Goal: Task Accomplishment & Management: Use online tool/utility

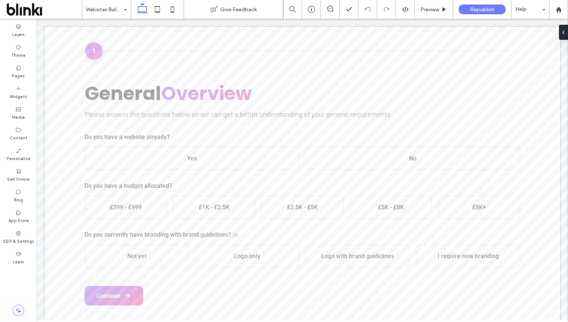
scroll to position [217, 0]
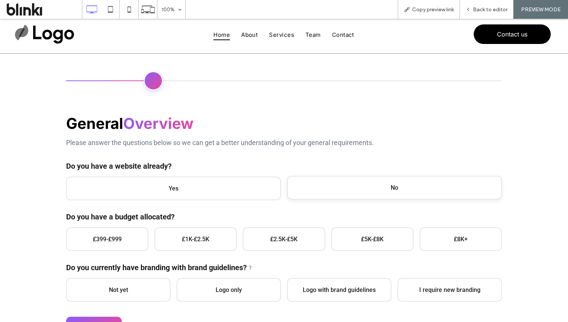
click at [349, 186] on span "No" at bounding box center [394, 188] width 215 height 24
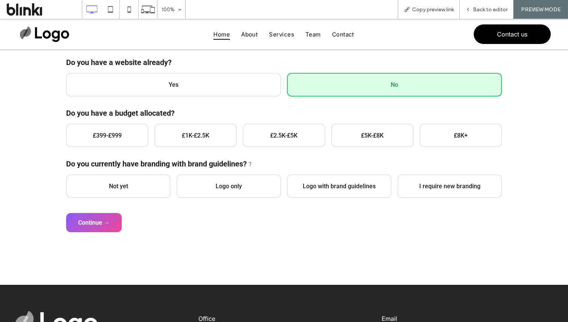
scroll to position [138, 0]
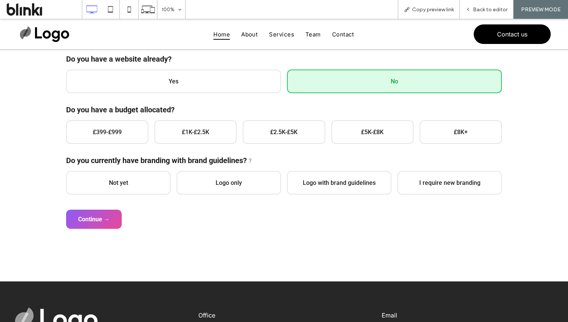
click at [118, 113] on label "Do you have a budget allocated?" at bounding box center [284, 109] width 436 height 9
click at [132, 125] on span "£399-£999" at bounding box center [107, 131] width 82 height 24
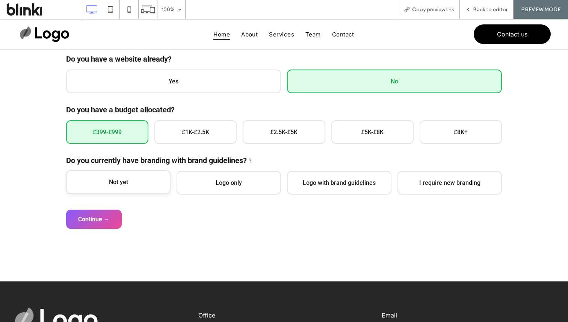
click at [135, 182] on span "Not yet" at bounding box center [118, 182] width 104 height 24
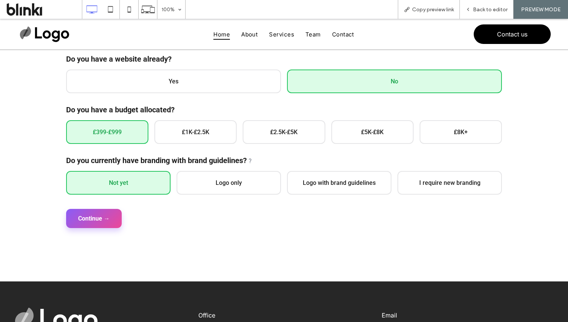
click at [118, 221] on button "Continue →" at bounding box center [94, 218] width 56 height 19
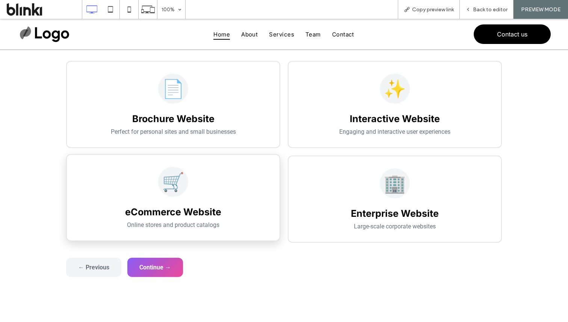
scroll to position [116, 0]
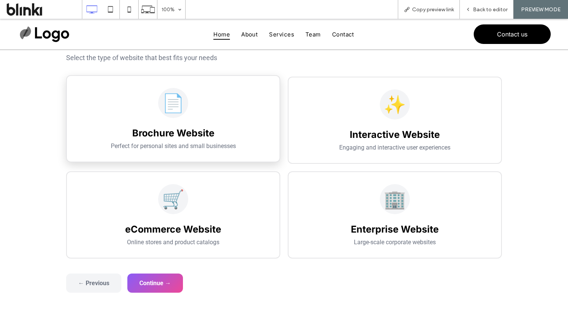
click at [179, 136] on h3 "Brochure Website" at bounding box center [173, 132] width 189 height 11
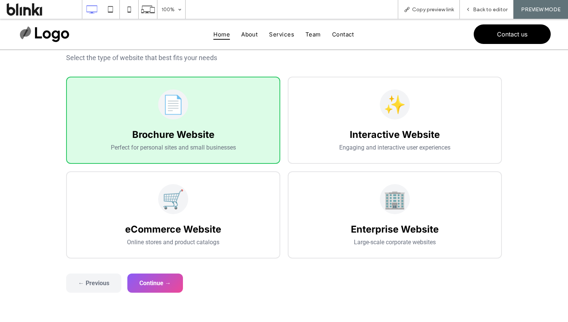
click at [170, 293] on div "General Overview Please answer the questions below so we can get a better under…" at bounding box center [284, 139] width 451 height 336
click at [170, 284] on button "Continue →" at bounding box center [155, 282] width 56 height 19
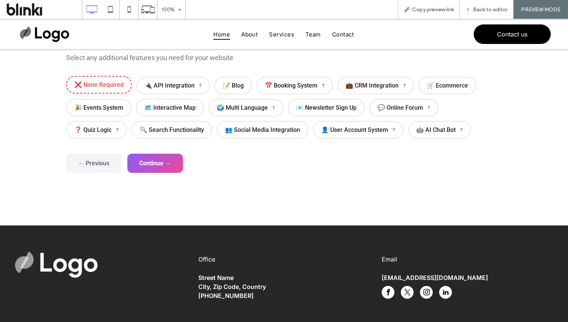
click at [97, 85] on span "❌ None Required" at bounding box center [99, 85] width 66 height 18
click at [147, 158] on button "Continue →" at bounding box center [155, 162] width 56 height 19
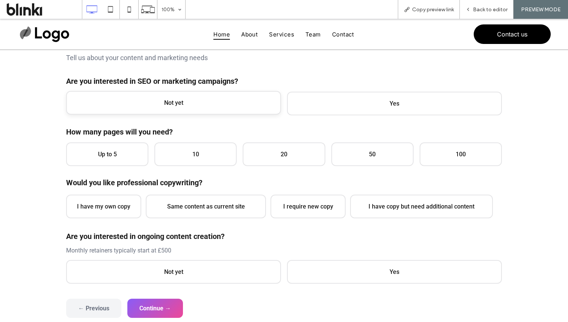
drag, startPoint x: 155, startPoint y: 119, endPoint x: 155, endPoint y: 108, distance: 10.9
click at [155, 118] on div "Content & Marketing Tell us about your content and marketing needs Are you inte…" at bounding box center [284, 156] width 436 height 254
click at [155, 106] on span "Not yet" at bounding box center [173, 103] width 215 height 24
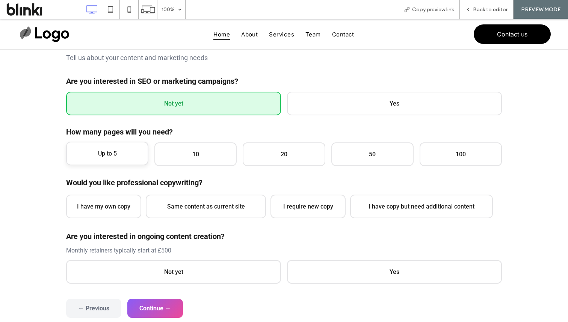
click at [130, 155] on span "Up to 5" at bounding box center [107, 154] width 82 height 24
click at [127, 195] on span "I have my own copy" at bounding box center [103, 206] width 75 height 24
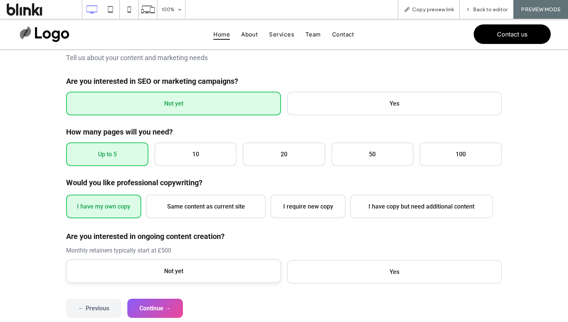
click at [150, 269] on span "Not yet" at bounding box center [173, 271] width 215 height 24
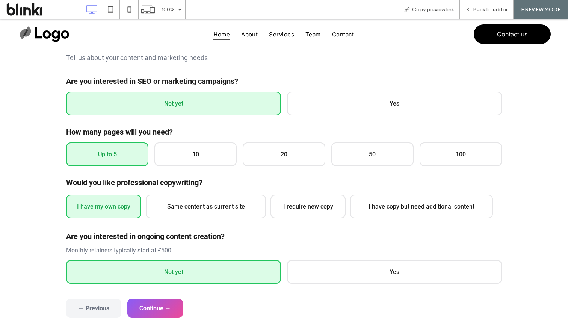
click at [172, 294] on form "General Overview Please answer the questions below so we can get a better under…" at bounding box center [284, 173] width 436 height 289
click at [179, 309] on button "Continue →" at bounding box center [155, 307] width 56 height 19
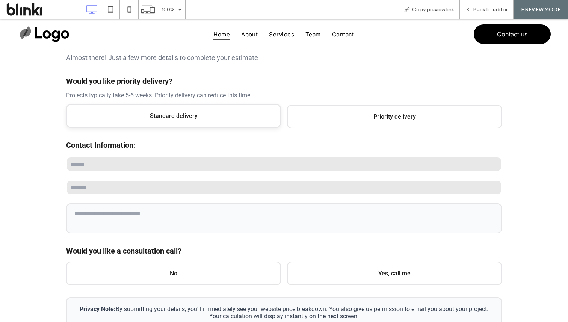
click at [198, 107] on span "Standard delivery" at bounding box center [173, 116] width 215 height 24
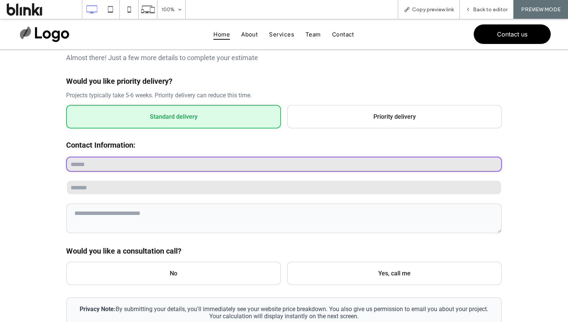
click at [177, 168] on input "text" at bounding box center [284, 164] width 436 height 15
type input "****"
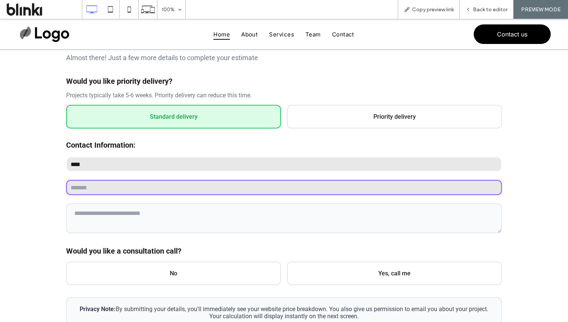
click at [142, 194] on input "email" at bounding box center [284, 187] width 436 height 15
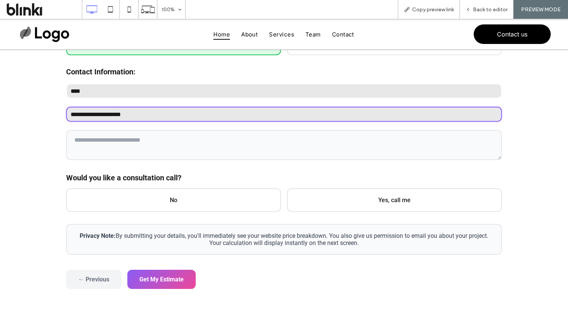
scroll to position [197, 0]
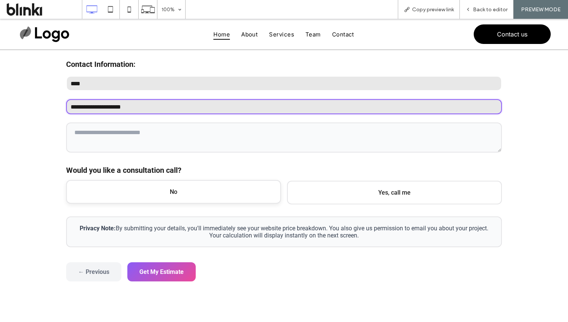
type input "**********"
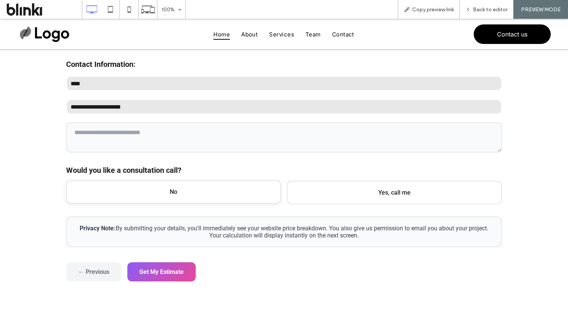
click at [173, 192] on span "No" at bounding box center [173, 192] width 215 height 24
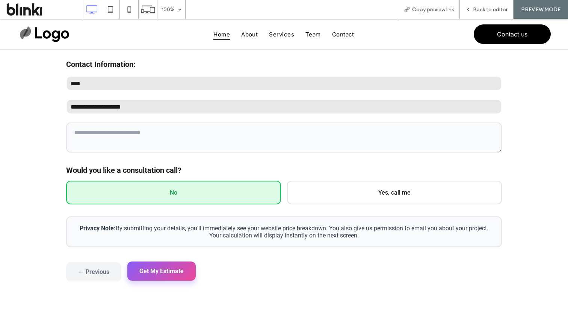
click at [165, 263] on button "Get My Estimate" at bounding box center [161, 271] width 68 height 19
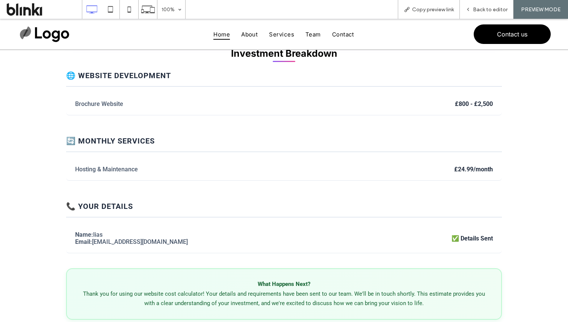
scroll to position [322, 0]
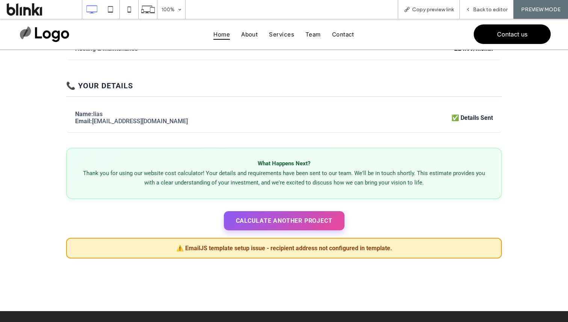
click at [212, 252] on div "⚠️ EmailJS template setup issue - recipient address not configured in template." at bounding box center [283, 248] width 419 height 7
drag, startPoint x: 178, startPoint y: 250, endPoint x: 352, endPoint y: 256, distance: 173.7
click at [352, 256] on div "⚠️ EmailJS template setup issue - recipient address not configured in template." at bounding box center [284, 248] width 436 height 21
click at [350, 256] on div "⚠️ EmailJS template setup issue - recipient address not configured in template." at bounding box center [284, 248] width 436 height 21
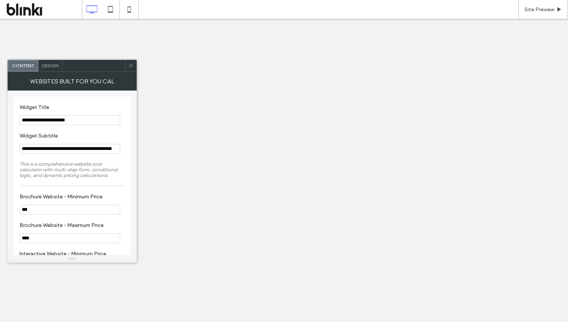
click at [132, 68] on icon at bounding box center [131, 66] width 6 height 6
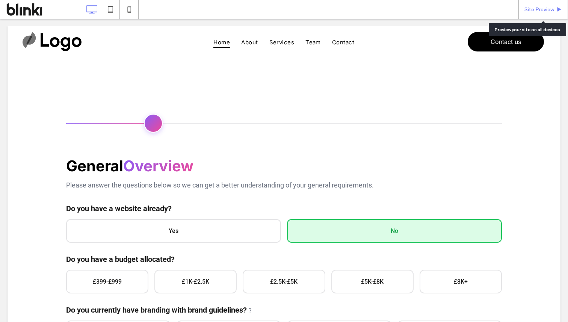
click at [547, 9] on span "Site Preview" at bounding box center [540, 9] width 30 height 6
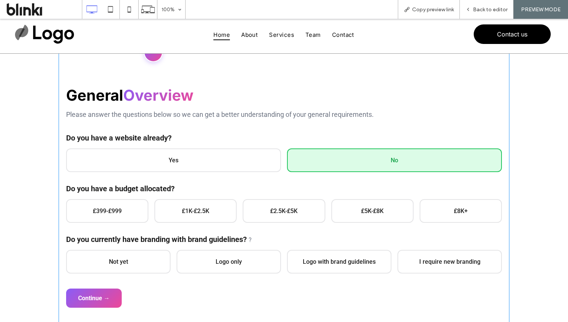
scroll to position [98, 0]
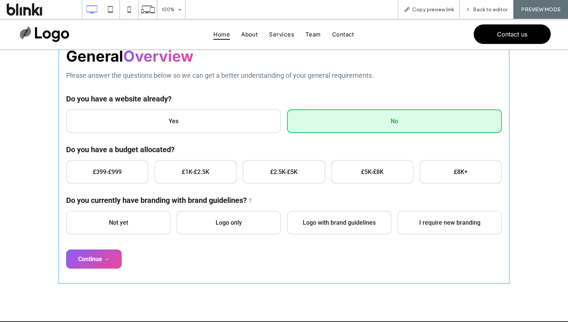
click at [130, 166] on span at bounding box center [284, 136] width 451 height 295
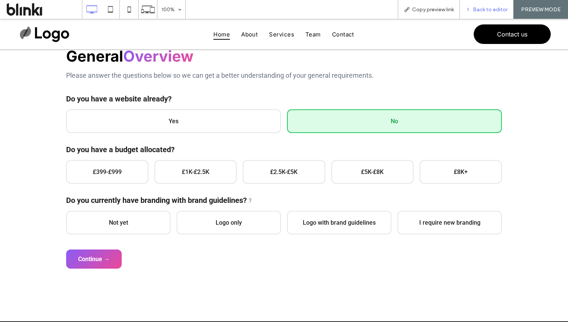
click at [490, 8] on span "Back to editor" at bounding box center [490, 9] width 35 height 6
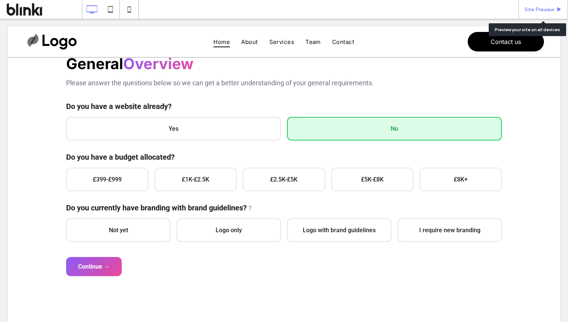
click at [535, 10] on span "Site Preview" at bounding box center [540, 9] width 30 height 6
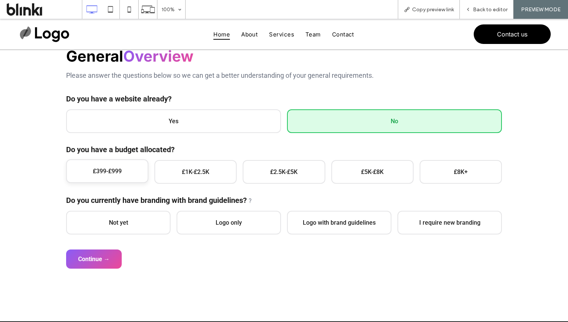
click at [141, 177] on span "£399-£999" at bounding box center [107, 171] width 82 height 24
click at [146, 215] on span "Not yet" at bounding box center [118, 222] width 104 height 24
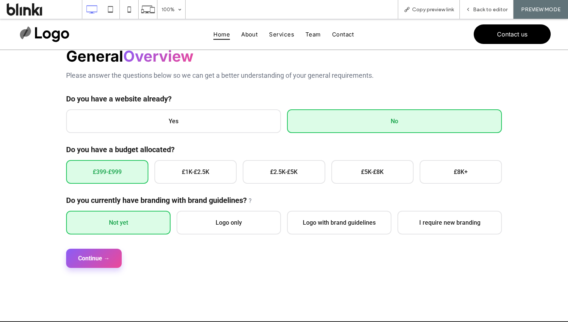
click at [110, 255] on button "Continue →" at bounding box center [94, 258] width 56 height 19
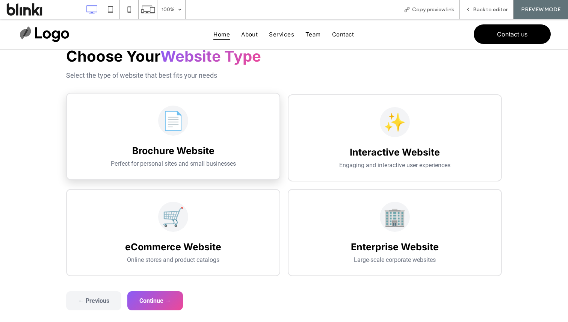
click at [182, 174] on div "📄 Brochure Website Perfect for personal sites and small businesses" at bounding box center [173, 136] width 214 height 87
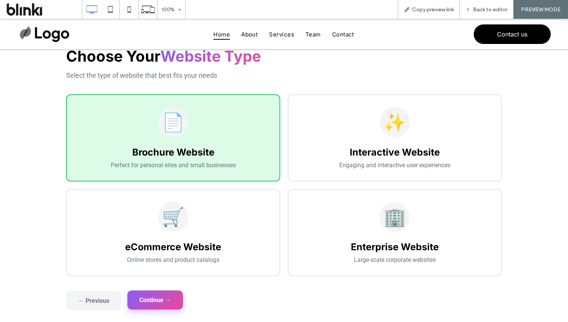
click at [162, 298] on button "Continue →" at bounding box center [155, 299] width 56 height 19
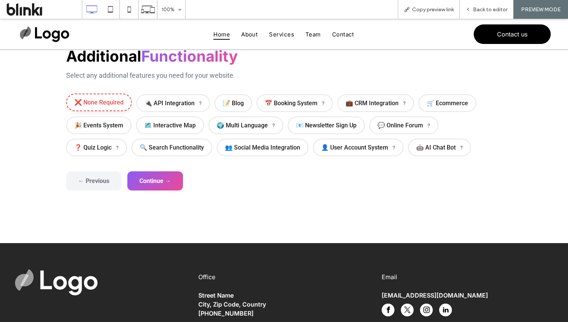
click at [116, 99] on span "❌ None Required" at bounding box center [99, 103] width 66 height 18
click at [143, 181] on button "Continue →" at bounding box center [155, 180] width 56 height 19
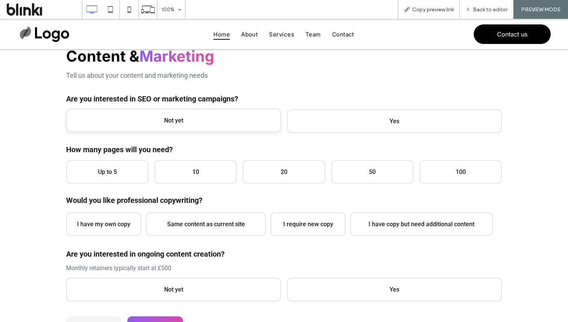
click at [177, 112] on span "Not yet" at bounding box center [173, 121] width 215 height 24
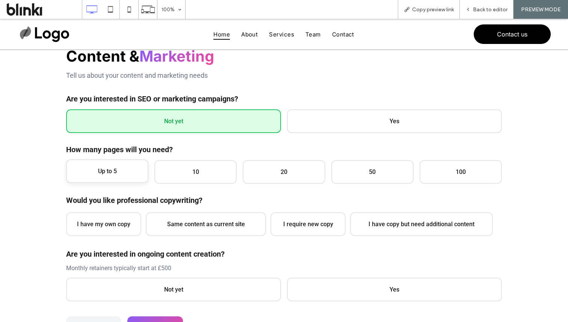
click at [117, 170] on span "Up to 5" at bounding box center [107, 171] width 82 height 24
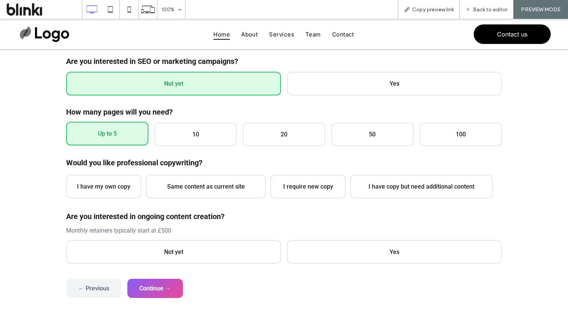
scroll to position [146, 0]
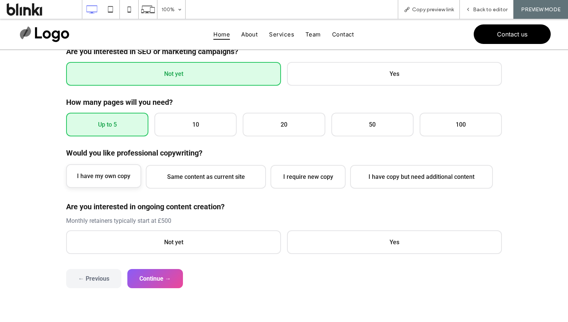
click at [118, 169] on span "I have my own copy" at bounding box center [103, 176] width 75 height 24
click at [142, 228] on div "Are you interested in ongoing content creation? Monthly retainers typically sta…" at bounding box center [284, 228] width 436 height 52
click at [153, 239] on span "Not yet" at bounding box center [173, 242] width 215 height 24
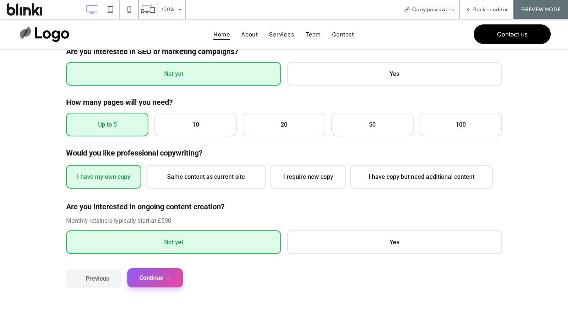
click at [159, 280] on button "Continue →" at bounding box center [155, 277] width 56 height 19
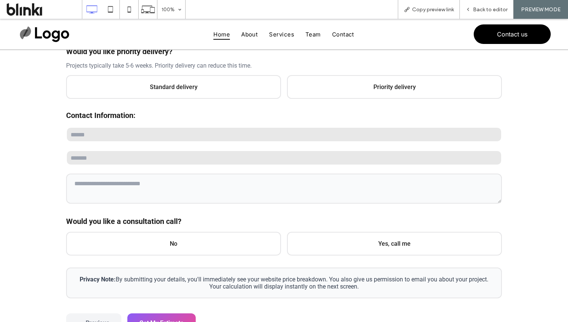
scroll to position [190, 0]
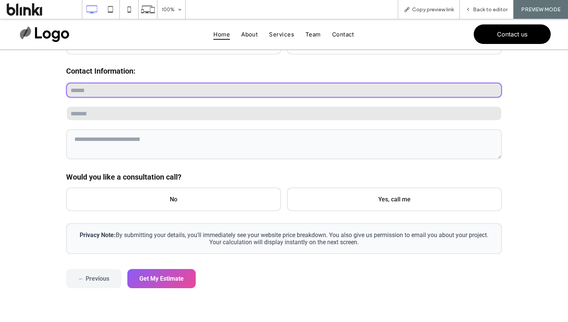
click at [151, 95] on input "text" at bounding box center [284, 90] width 436 height 15
type input "****"
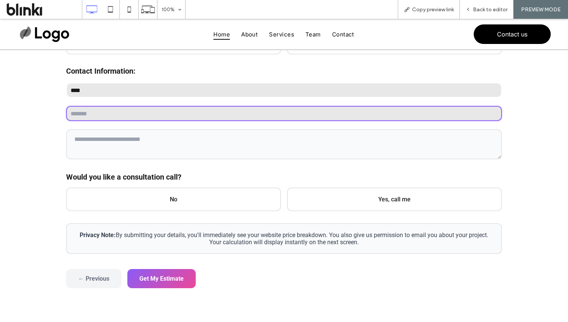
click at [156, 115] on input "email" at bounding box center [284, 113] width 436 height 15
type input "**********"
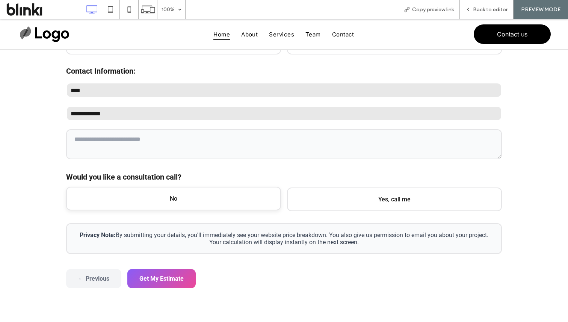
click at [136, 203] on span "No" at bounding box center [173, 199] width 215 height 24
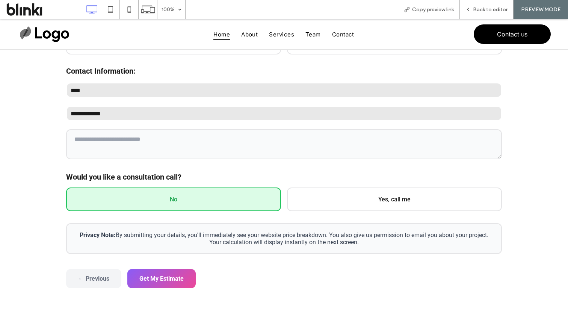
click at [144, 246] on div "Privacy Note: By submitting your details, you'll immediately see your website p…" at bounding box center [284, 238] width 436 height 31
click at [161, 277] on button "Get My Estimate" at bounding box center [161, 277] width 68 height 19
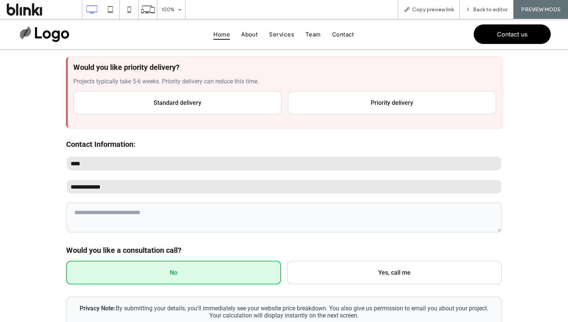
scroll to position [91, 0]
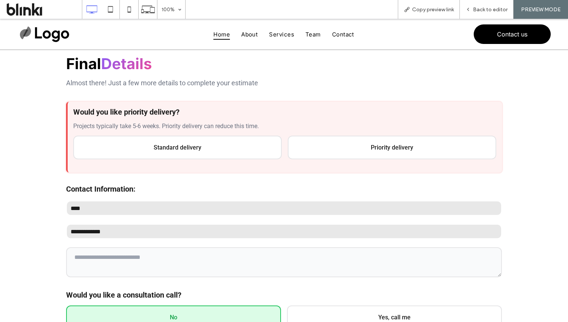
click at [200, 161] on div "Would you like priority delivery? Projects typically take 5-6 weeks. Priority d…" at bounding box center [284, 137] width 436 height 71
click at [200, 151] on span "Standard delivery" at bounding box center [177, 147] width 209 height 24
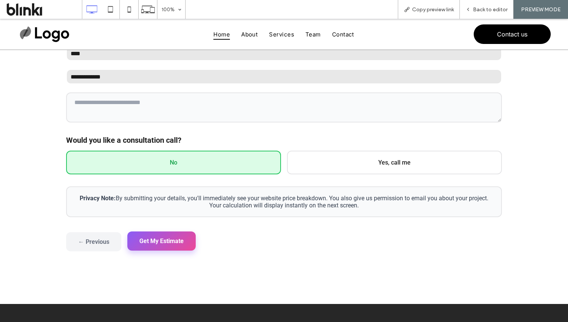
click at [185, 249] on button "Get My Estimate" at bounding box center [161, 240] width 68 height 19
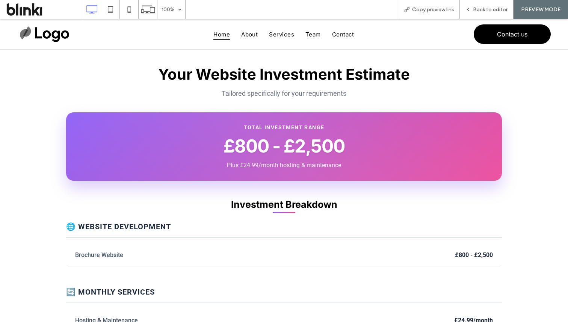
scroll to position [0, 0]
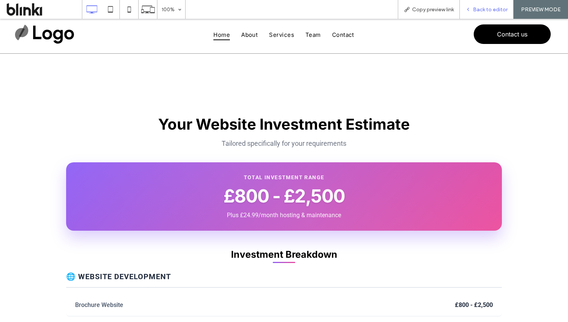
click at [478, 6] on div "Back to editor" at bounding box center [487, 9] width 54 height 19
click at [485, 3] on div "Back to editor" at bounding box center [487, 9] width 54 height 19
click at [476, 15] on div "Back to editor" at bounding box center [487, 9] width 54 height 19
click at [474, 11] on div "Back to editor" at bounding box center [486, 9] width 53 height 6
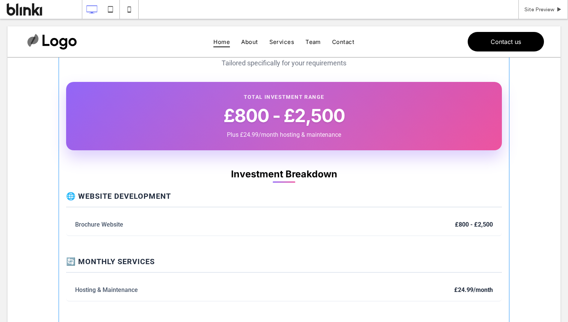
scroll to position [190, 0]
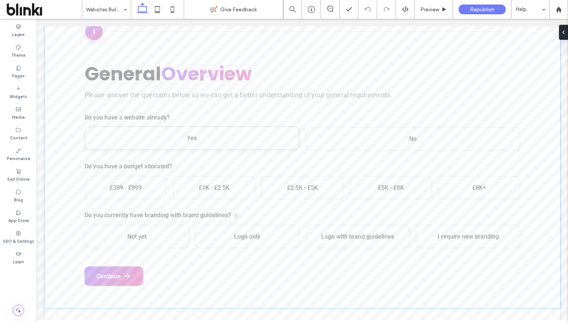
click at [174, 148] on div "Yes" at bounding box center [192, 138] width 215 height 24
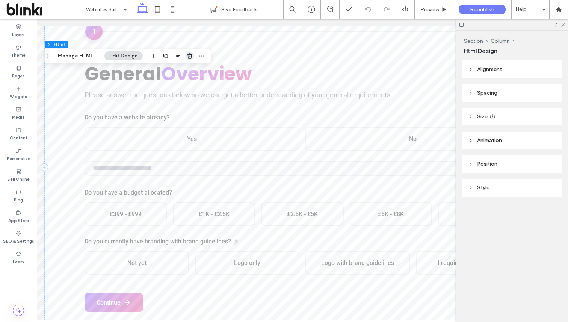
click at [190, 57] on icon "button" at bounding box center [190, 56] width 6 height 6
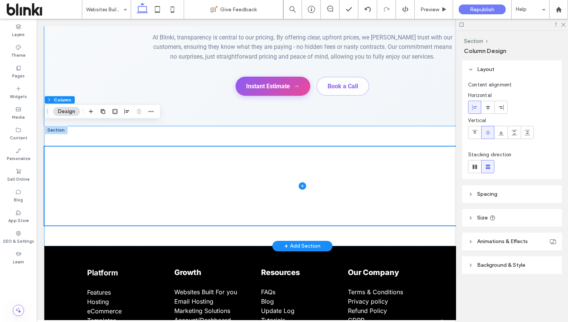
scroll to position [136, 0]
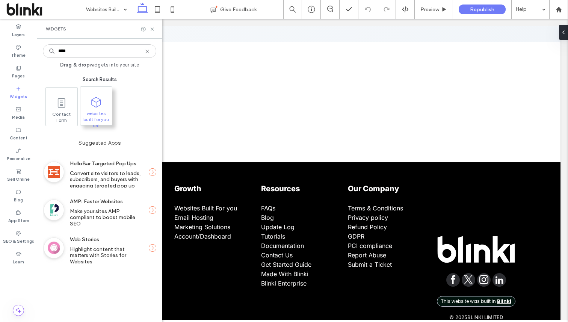
type input "****"
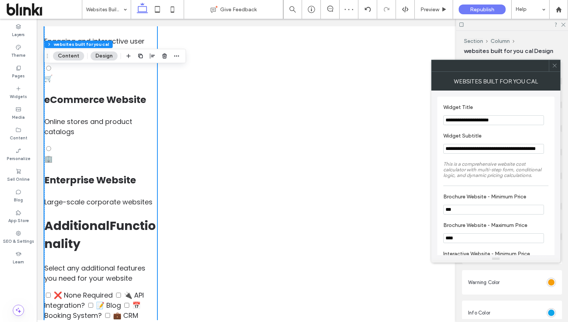
scroll to position [676, 0]
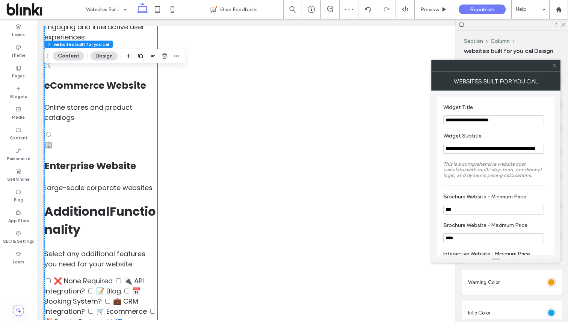
click at [553, 62] on span at bounding box center [555, 65] width 6 height 11
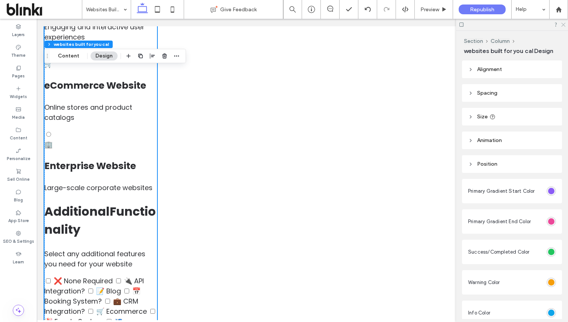
click at [561, 24] on icon at bounding box center [563, 24] width 5 height 5
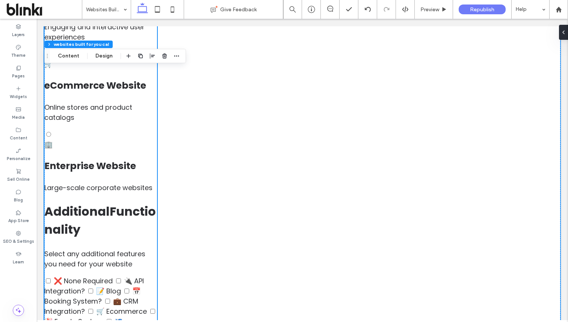
click at [137, 193] on p "Large-scale corporate websites" at bounding box center [100, 188] width 113 height 10
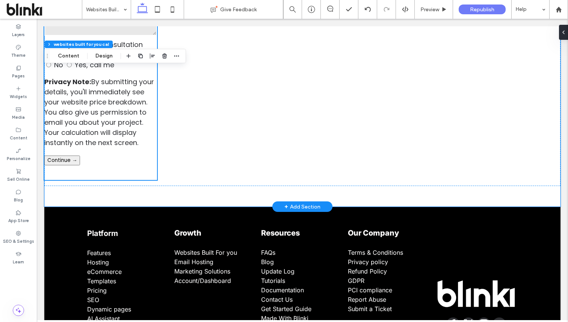
scroll to position [1555, 0]
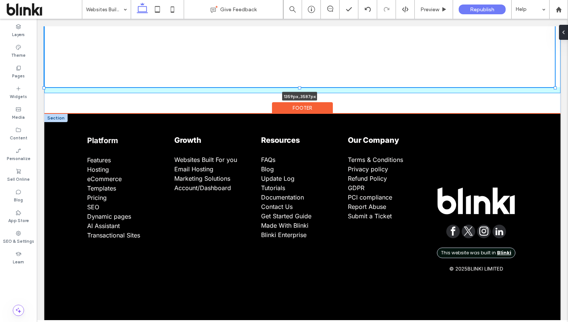
drag, startPoint x: 158, startPoint y: 181, endPoint x: 556, endPoint y: 135, distance: 400.6
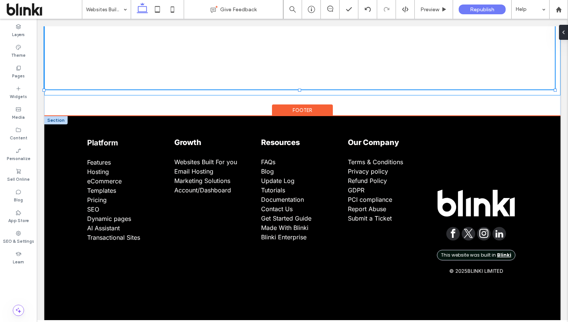
type input "****"
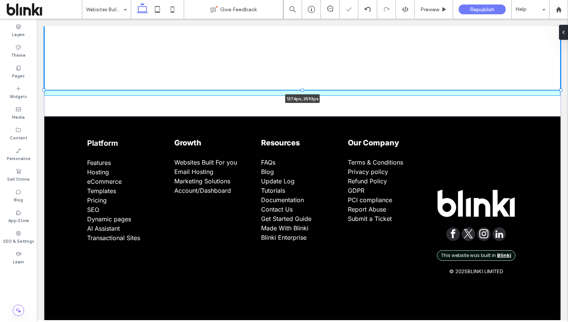
drag, startPoint x: 555, startPoint y: 89, endPoint x: 567, endPoint y: 89, distance: 12.0
type input "****"
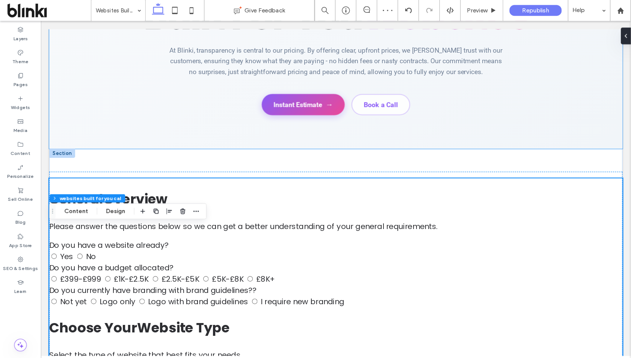
scroll to position [182, 0]
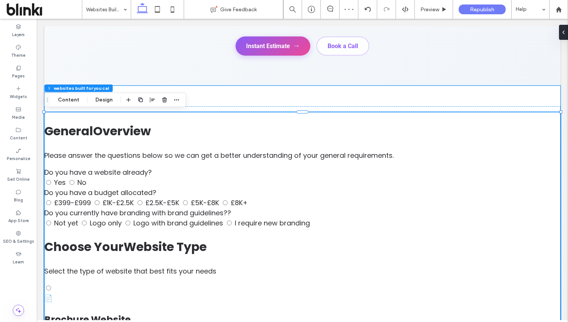
click at [330, 152] on p "Please answer the questions below so we can get a better understanding of your …" at bounding box center [302, 155] width 516 height 10
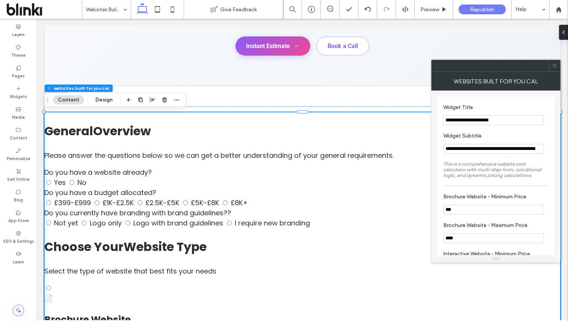
click at [554, 63] on icon at bounding box center [555, 66] width 6 height 6
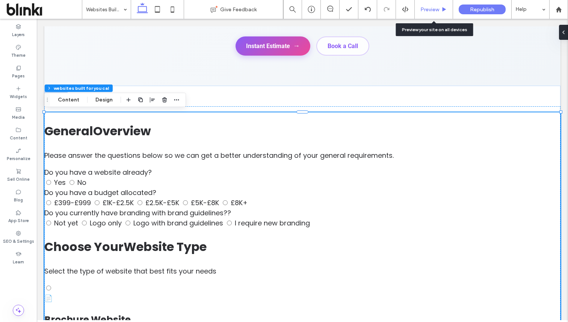
click at [439, 7] on span "Preview" at bounding box center [429, 9] width 19 height 6
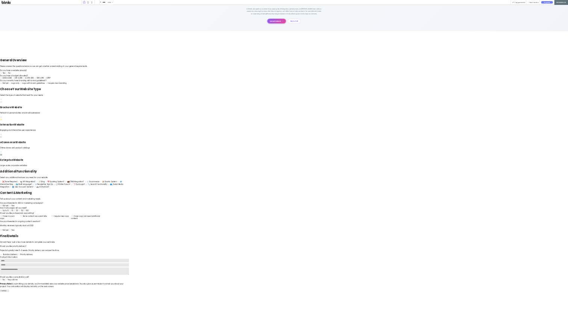
scroll to position [183, 0]
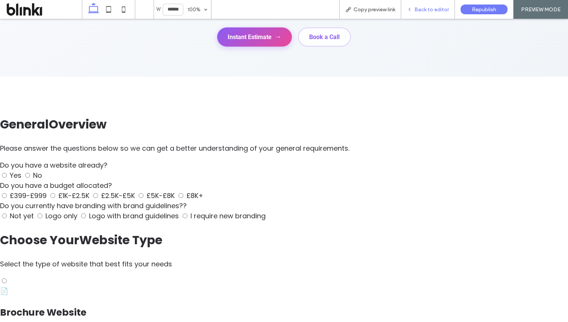
click at [422, 12] on span "Back to editor" at bounding box center [431, 9] width 35 height 6
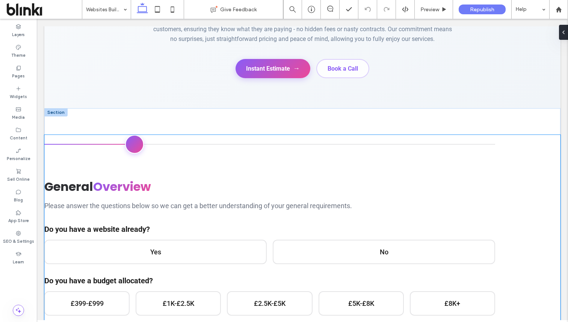
scroll to position [157, 0]
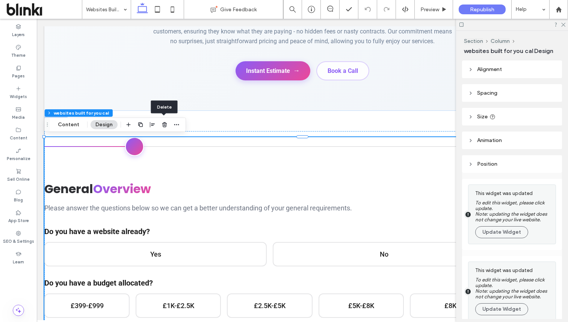
drag, startPoint x: 198, startPoint y: 144, endPoint x: 352, endPoint y: 190, distance: 160.2
click at [505, 234] on button "Update Widget" at bounding box center [501, 232] width 53 height 12
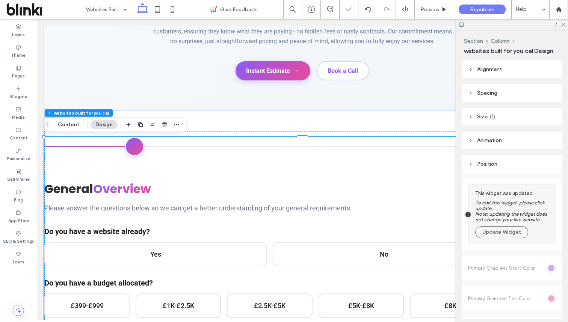
click at [505, 234] on button "Update Widget" at bounding box center [501, 232] width 53 height 12
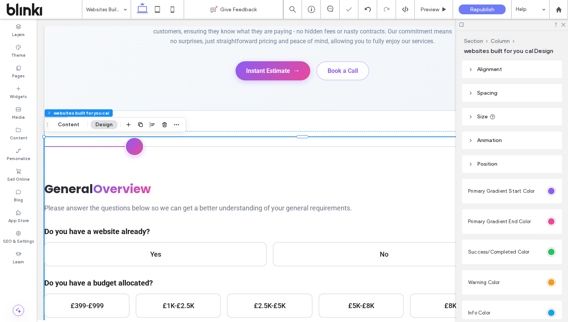
click at [386, 192] on h2 "General Overview" at bounding box center [269, 189] width 451 height 18
click at [230, 148] on div at bounding box center [269, 155] width 451 height 19
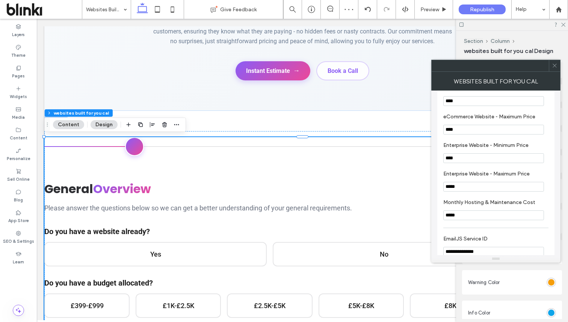
scroll to position [296, 0]
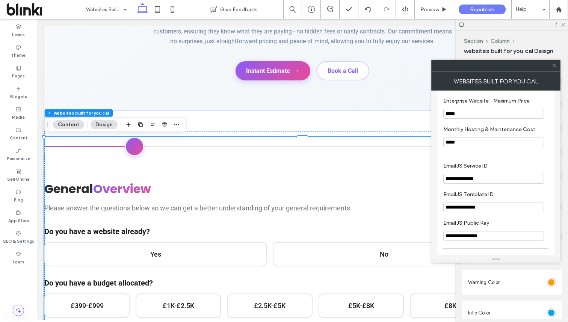
click at [558, 68] on div at bounding box center [554, 65] width 11 height 11
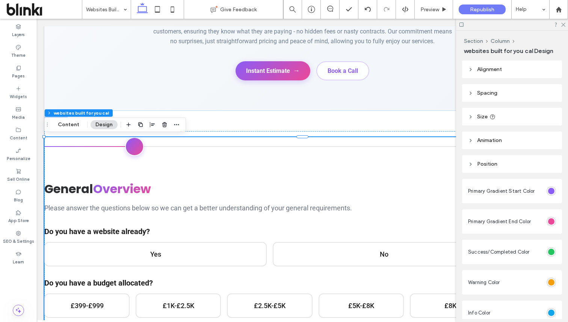
click at [566, 24] on div at bounding box center [512, 25] width 112 height 12
click at [564, 26] on icon at bounding box center [563, 24] width 5 height 5
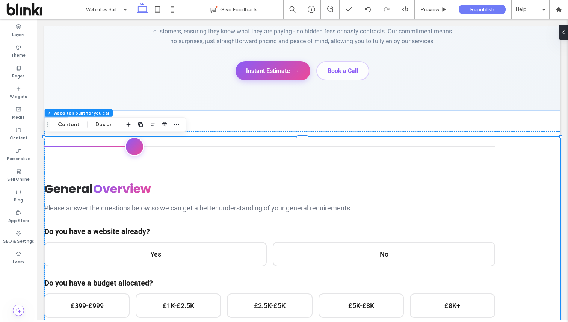
click at [442, 149] on div at bounding box center [269, 155] width 451 height 19
click at [165, 124] on icon "button" at bounding box center [165, 125] width 6 height 6
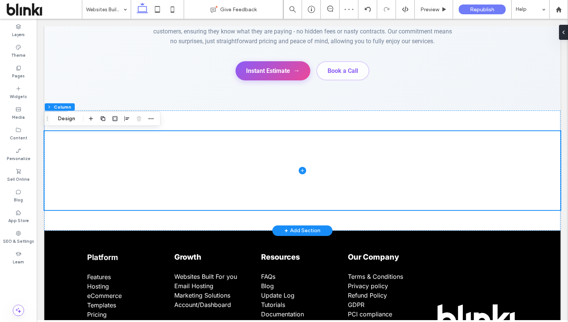
click at [296, 231] on div "+ Add Section" at bounding box center [302, 231] width 36 height 8
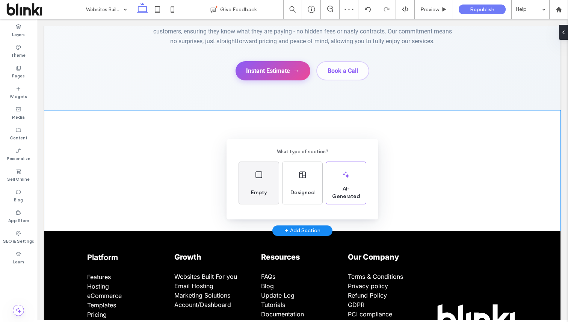
click at [258, 180] on div "Empty" at bounding box center [259, 183] width 40 height 42
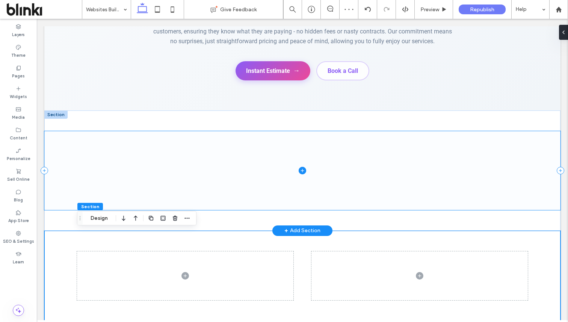
click at [176, 140] on span at bounding box center [302, 170] width 516 height 79
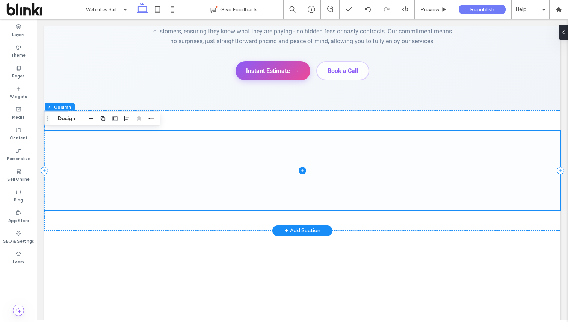
click at [166, 155] on span at bounding box center [302, 170] width 516 height 79
click at [62, 221] on div at bounding box center [302, 170] width 516 height 120
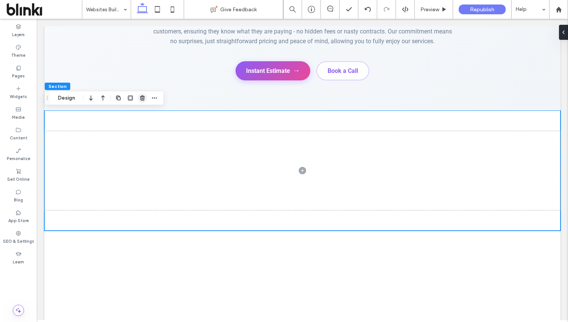
click at [144, 95] on icon "button" at bounding box center [142, 98] width 6 height 6
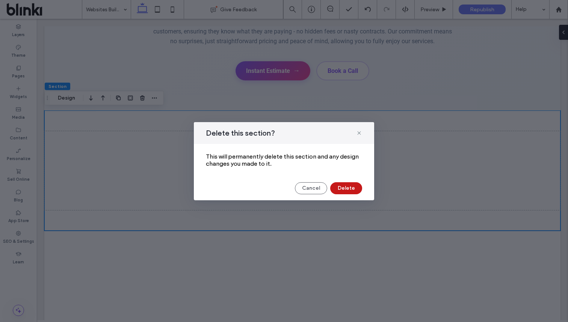
click at [360, 190] on button "Delete" at bounding box center [346, 188] width 32 height 12
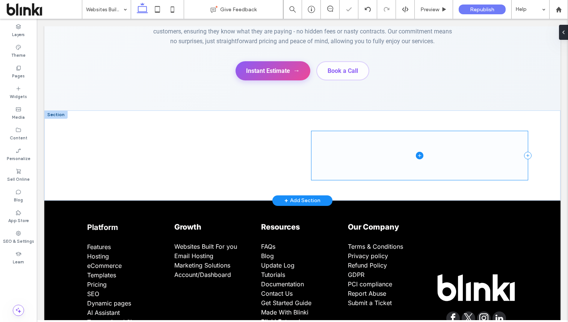
click at [325, 162] on span at bounding box center [420, 155] width 216 height 49
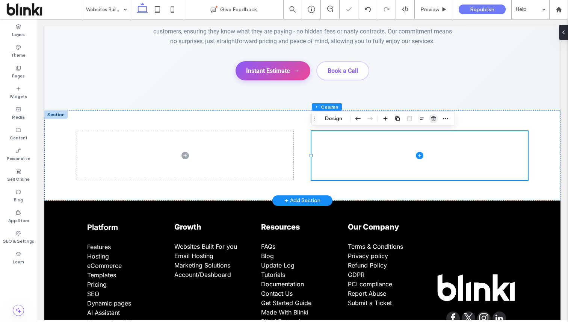
click at [433, 118] on icon "button" at bounding box center [434, 119] width 6 height 6
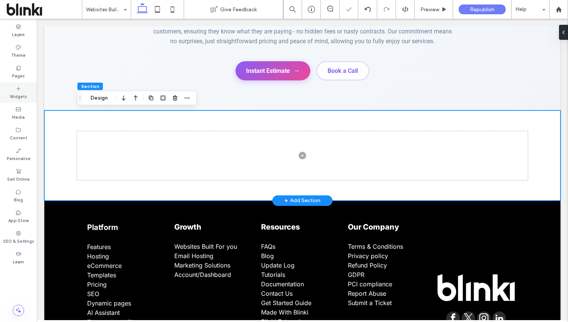
click at [28, 94] on div "Widgets" at bounding box center [18, 92] width 37 height 21
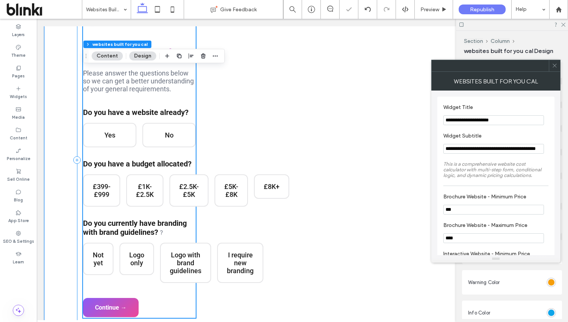
scroll to position [301, 0]
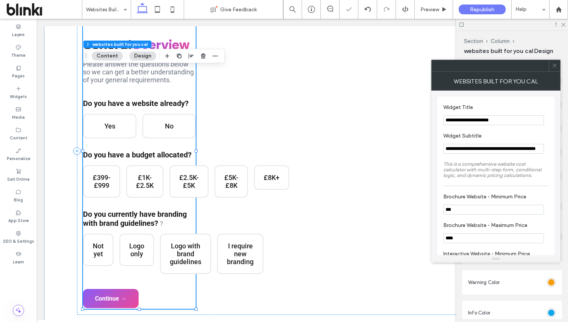
click at [555, 67] on icon at bounding box center [555, 66] width 6 height 6
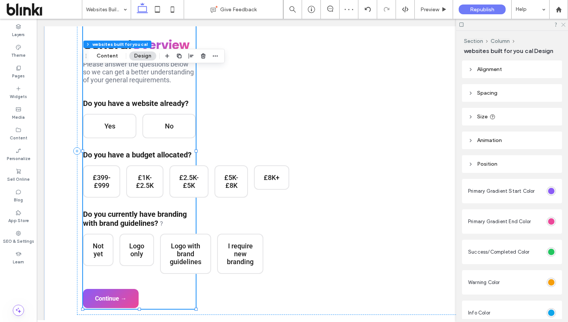
click at [564, 25] on icon at bounding box center [563, 24] width 5 height 5
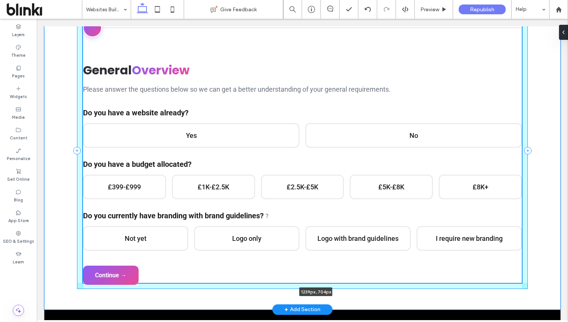
scroll to position [275, 0]
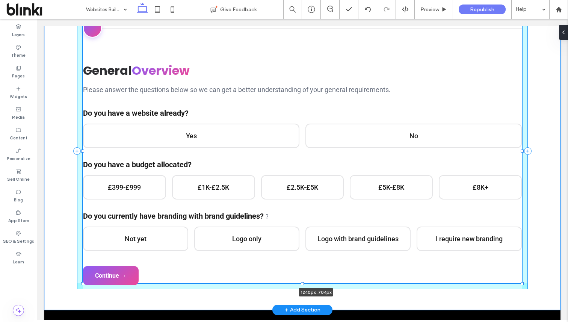
drag, startPoint x: 195, startPoint y: 308, endPoint x: 548, endPoint y: 282, distance: 354.1
click at [548, 282] on div "General Overview Please answer the questions below so we can get a better under…" at bounding box center [302, 151] width 516 height 318
type input "****"
type input "***"
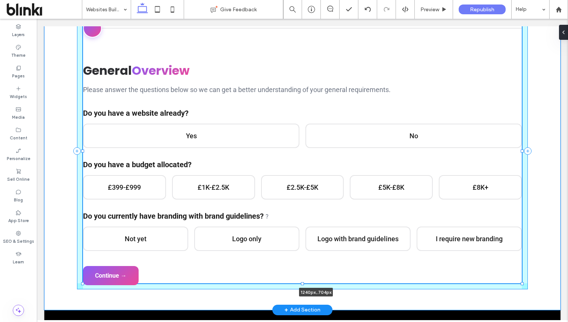
type input "***"
drag, startPoint x: 522, startPoint y: 151, endPoint x: 539, endPoint y: 151, distance: 17.7
click at [539, 151] on div "General Overview Please answer the questions below so we can get a better under…" at bounding box center [302, 151] width 516 height 318
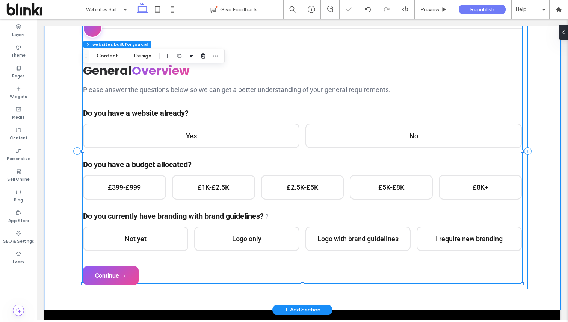
click at [526, 209] on div "General Overview Please answer the questions below so we can get a better under…" at bounding box center [302, 151] width 451 height 277
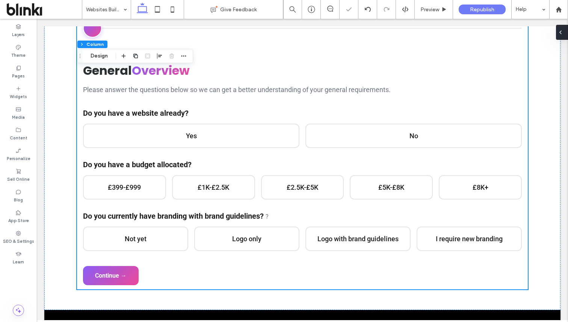
click at [565, 37] on div at bounding box center [562, 32] width 12 height 15
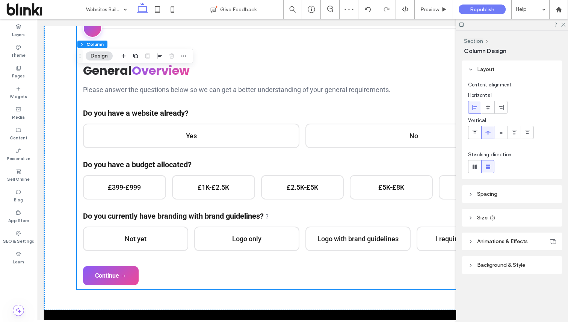
click at [507, 267] on span "Background & Style" at bounding box center [501, 265] width 48 height 6
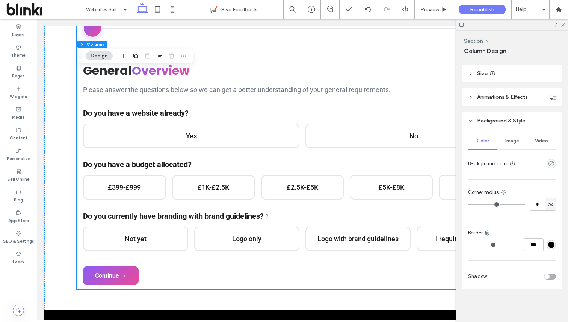
scroll to position [0, 0]
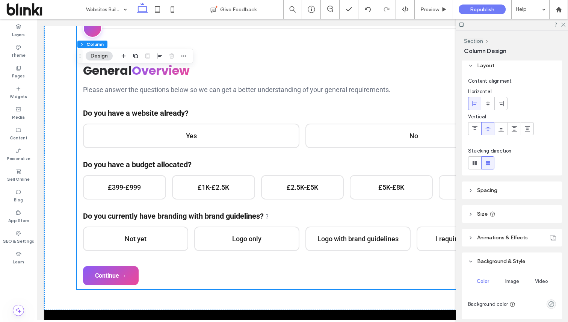
click at [514, 193] on header "Spacing" at bounding box center [512, 190] width 100 height 18
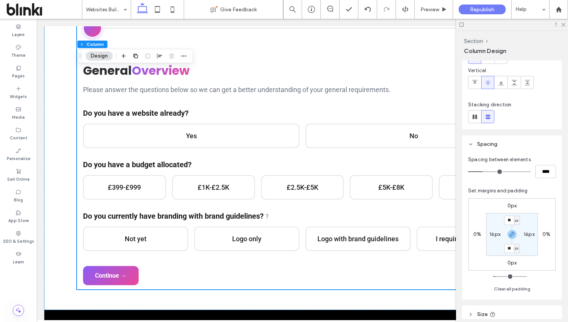
scroll to position [88, 0]
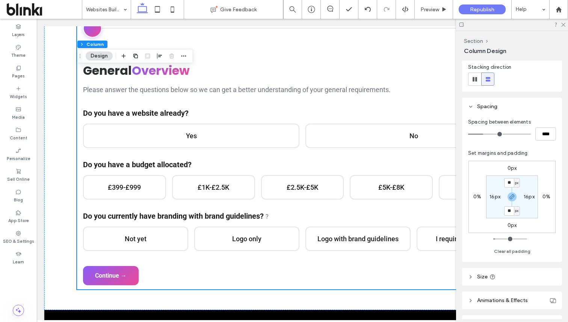
click at [496, 193] on section "** px 16px ** px 16px" at bounding box center [512, 196] width 52 height 43
click at [497, 198] on label "16px" at bounding box center [495, 197] width 11 height 6
type input "*"
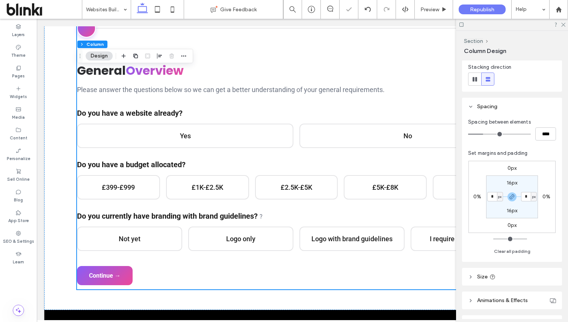
click at [512, 183] on label "16px" at bounding box center [512, 183] width 11 height 6
type input "**"
type input "*"
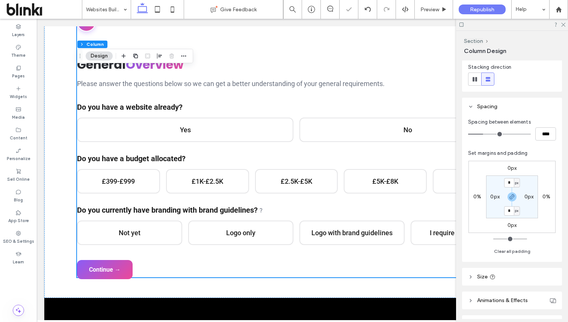
click at [563, 27] on div at bounding box center [512, 25] width 112 height 12
click at [563, 25] on icon at bounding box center [563, 24] width 5 height 5
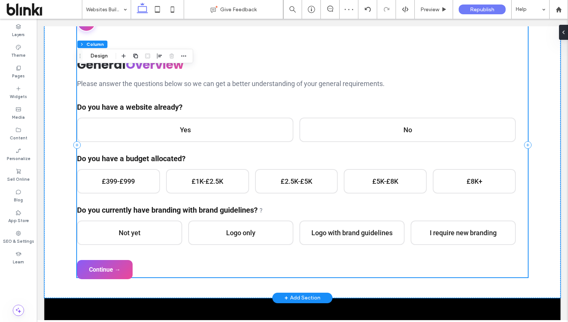
click at [525, 272] on div "General Overview Please answer the questions below so we can get a better under…" at bounding box center [302, 145] width 451 height 265
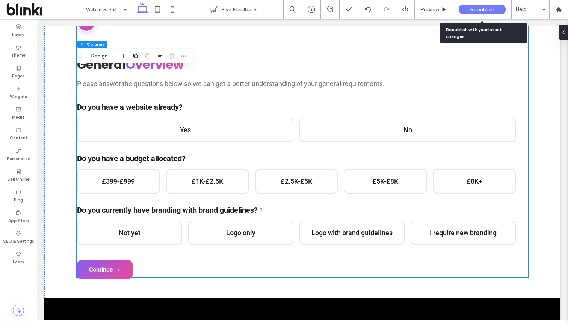
click at [495, 12] on div "Republish" at bounding box center [482, 10] width 47 height 10
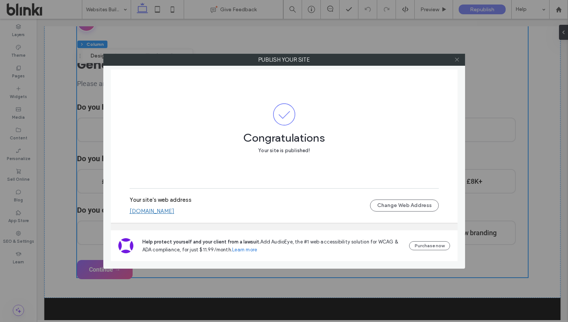
click at [458, 62] on icon at bounding box center [457, 60] width 6 height 6
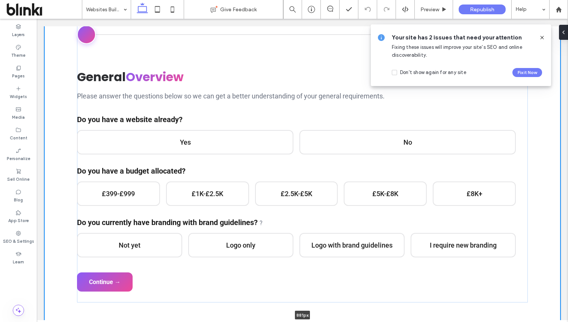
drag, startPoint x: 547, startPoint y: 296, endPoint x: 546, endPoint y: 322, distance: 25.6
click at [546, 322] on html "Home Platform 🎨 Features Explore our comprehensive platform capabilities and to…" at bounding box center [302, 147] width 531 height 809
type input "***"
click at [538, 41] on div at bounding box center [539, 37] width 12 height 8
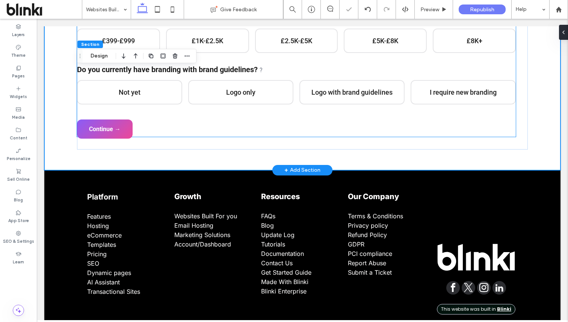
scroll to position [453, 0]
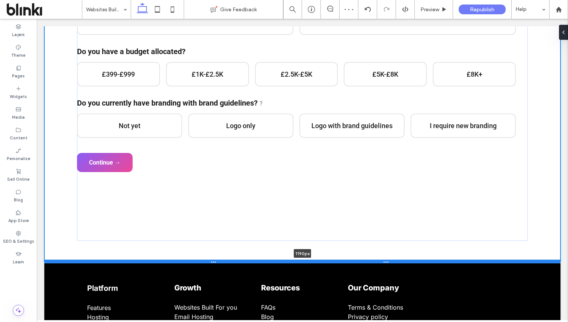
drag, startPoint x: 510, startPoint y: 144, endPoint x: 507, endPoint y: 265, distance: 121.0
click at [507, 263] on div at bounding box center [302, 262] width 516 height 4
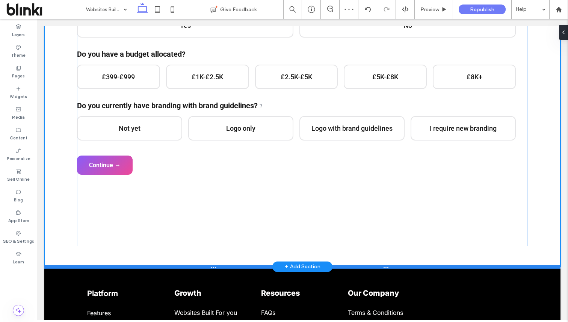
type input "****"
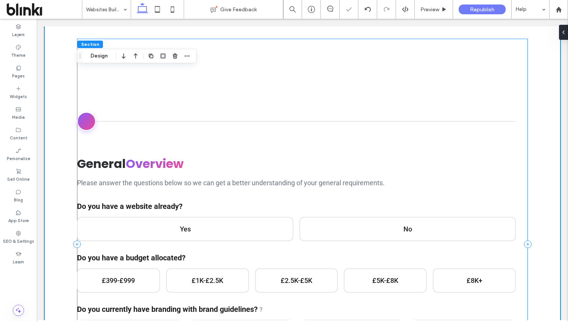
scroll to position [201, 0]
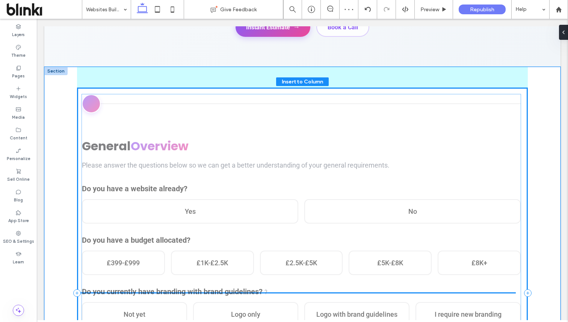
drag, startPoint x: 414, startPoint y: 162, endPoint x: 417, endPoint y: 94, distance: 68.1
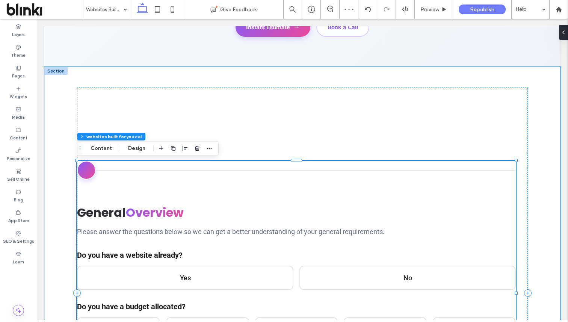
click at [411, 89] on div "General Overview Please answer the questions below so we can get a better under…" at bounding box center [302, 293] width 451 height 411
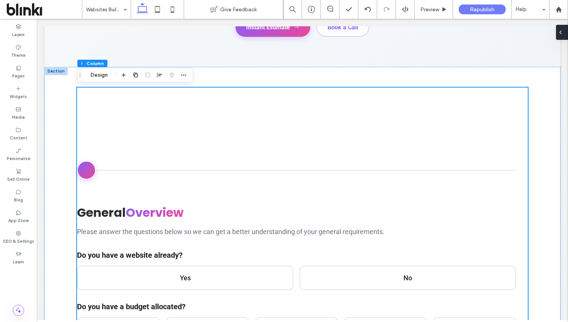
click at [563, 34] on icon at bounding box center [561, 32] width 6 height 6
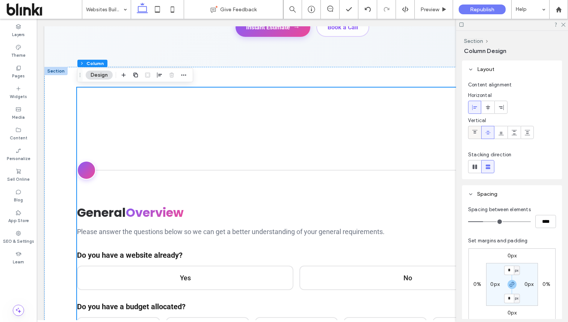
click at [476, 130] on icon at bounding box center [475, 133] width 6 height 6
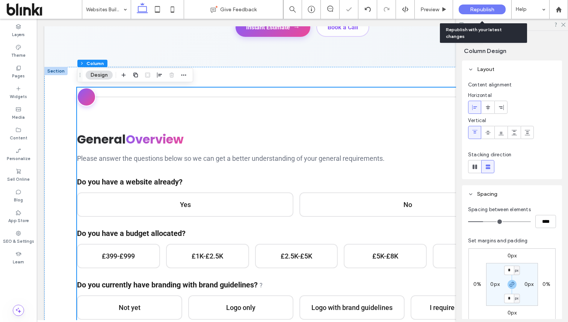
click at [489, 8] on span "Republish" at bounding box center [482, 9] width 24 height 6
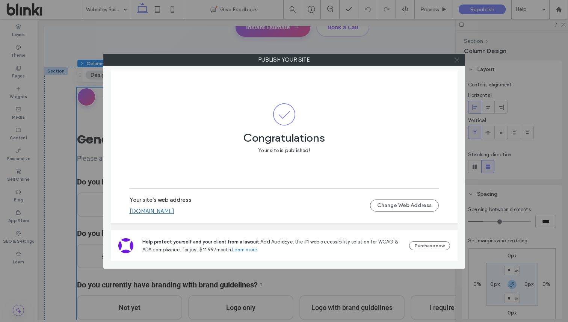
click at [459, 60] on icon at bounding box center [457, 60] width 6 height 6
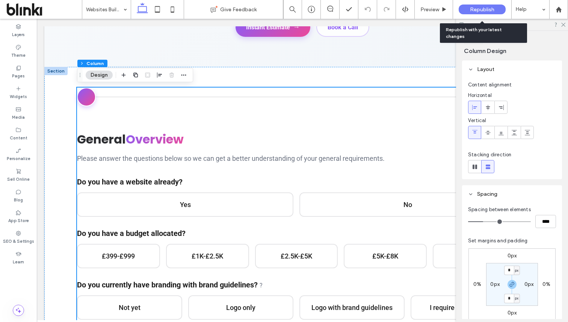
click at [488, 11] on span "Republish" at bounding box center [482, 9] width 24 height 6
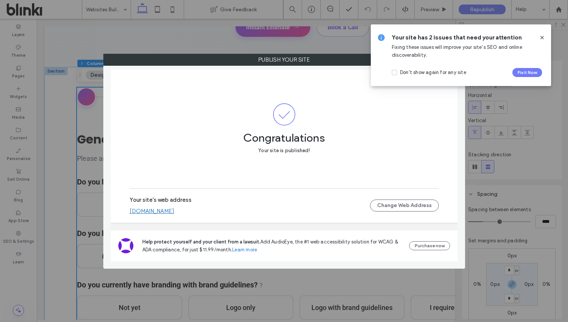
click at [543, 37] on icon at bounding box center [542, 38] width 6 height 6
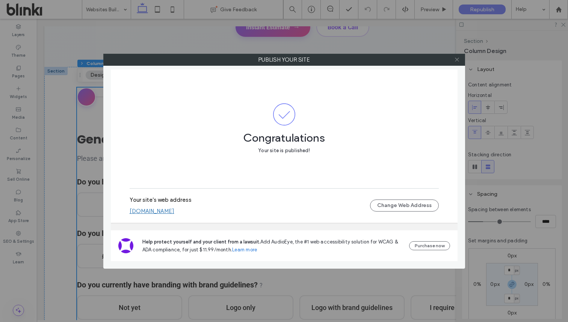
click at [458, 59] on icon at bounding box center [457, 60] width 6 height 6
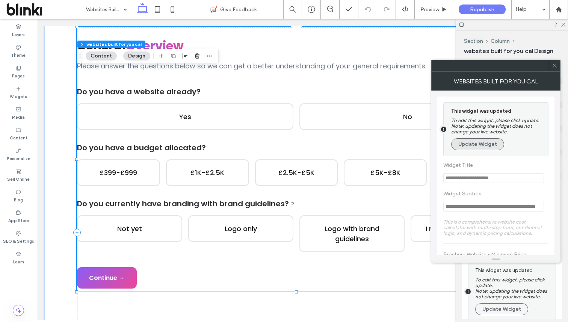
click at [493, 147] on button "Update Widget" at bounding box center [477, 144] width 53 height 12
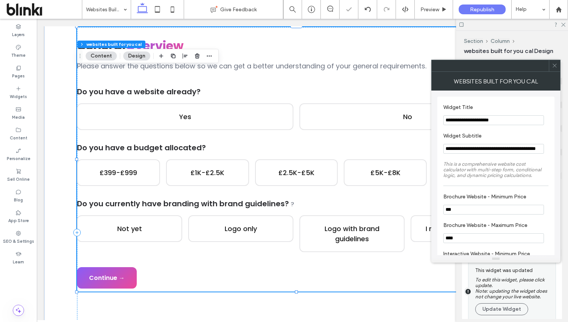
click at [556, 67] on use at bounding box center [555, 66] width 4 height 4
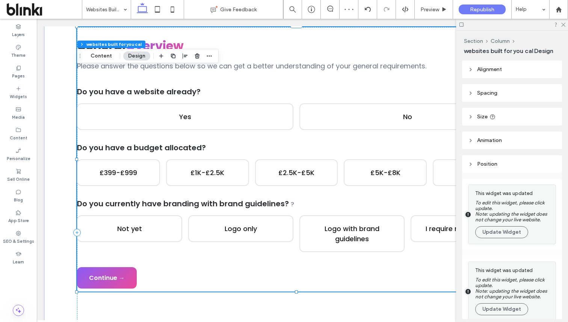
click at [491, 244] on section "This widget was updated To edit this widget, please click update. Note: updatin…" at bounding box center [510, 214] width 83 height 59
click at [499, 231] on button "Update Widget" at bounding box center [501, 232] width 53 height 12
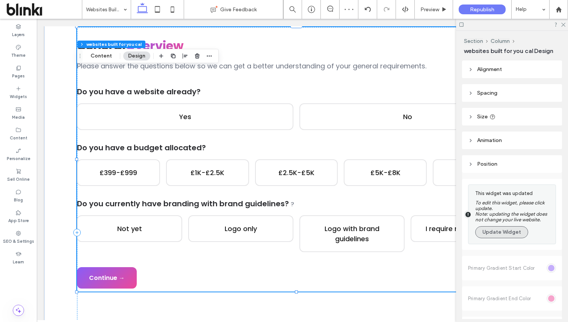
click at [497, 238] on button "Update Widget" at bounding box center [501, 232] width 53 height 12
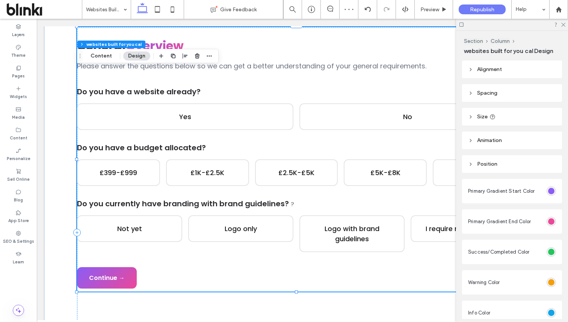
click at [566, 21] on div at bounding box center [512, 25] width 112 height 12
click at [564, 24] on use at bounding box center [563, 25] width 4 height 4
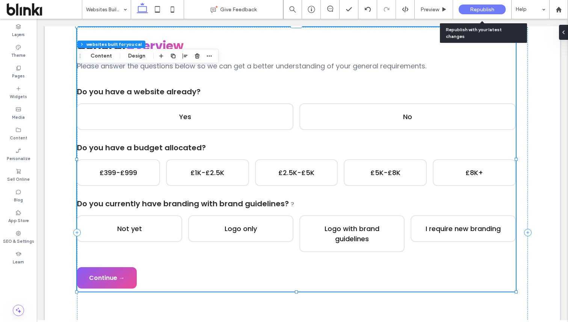
click at [489, 5] on div "Republish" at bounding box center [482, 10] width 47 height 10
